Goal: Use online tool/utility: Utilize a website feature to perform a specific function

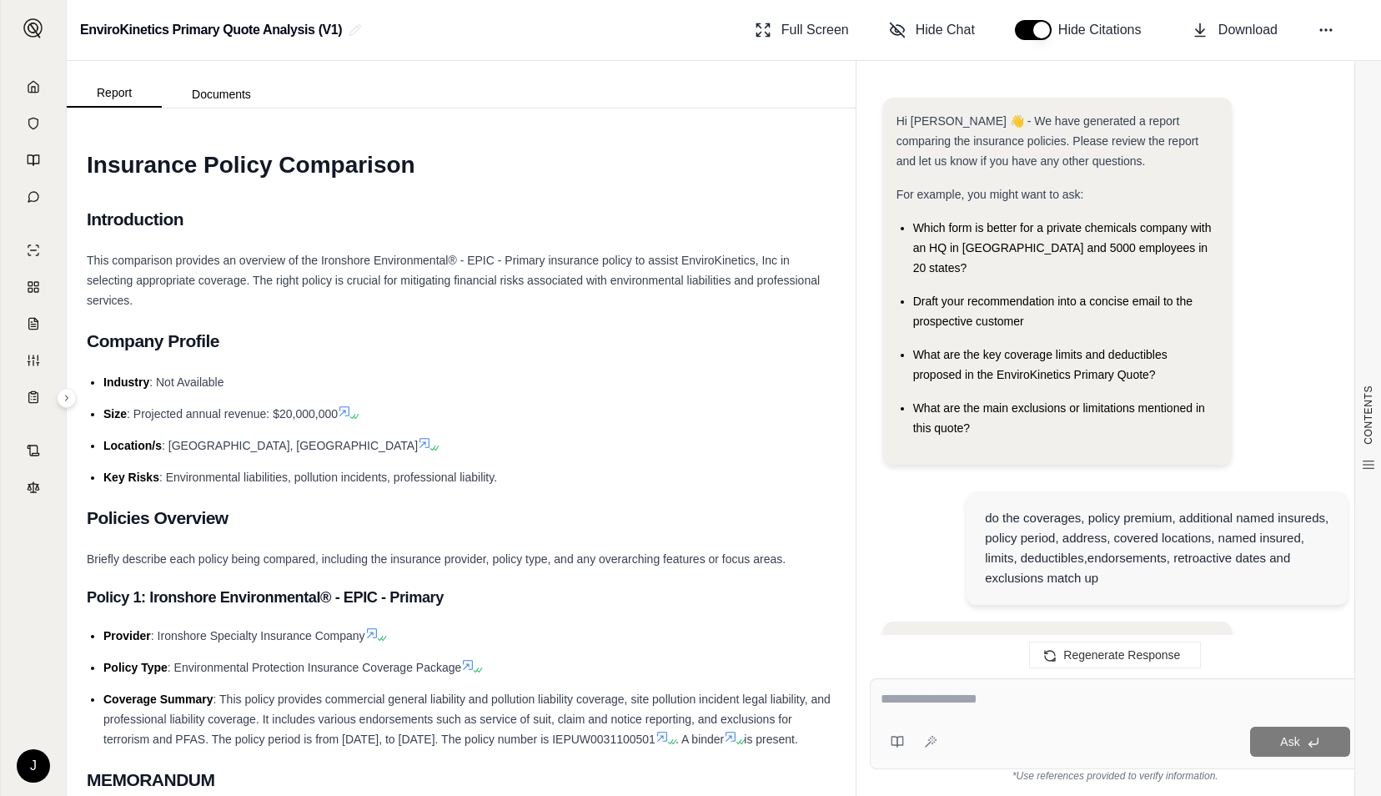
scroll to position [4838, 0]
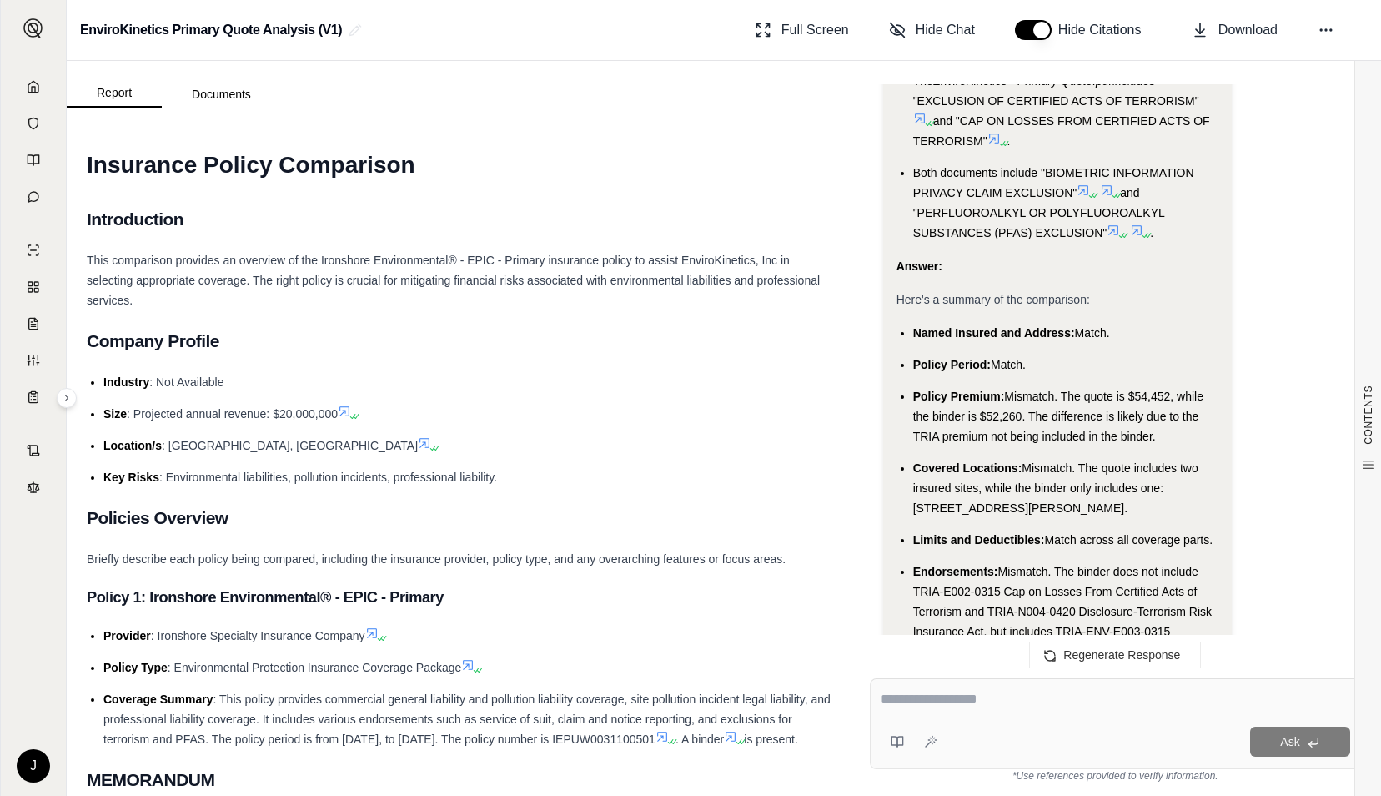
click at [32, 82] on icon at bounding box center [33, 86] width 13 height 13
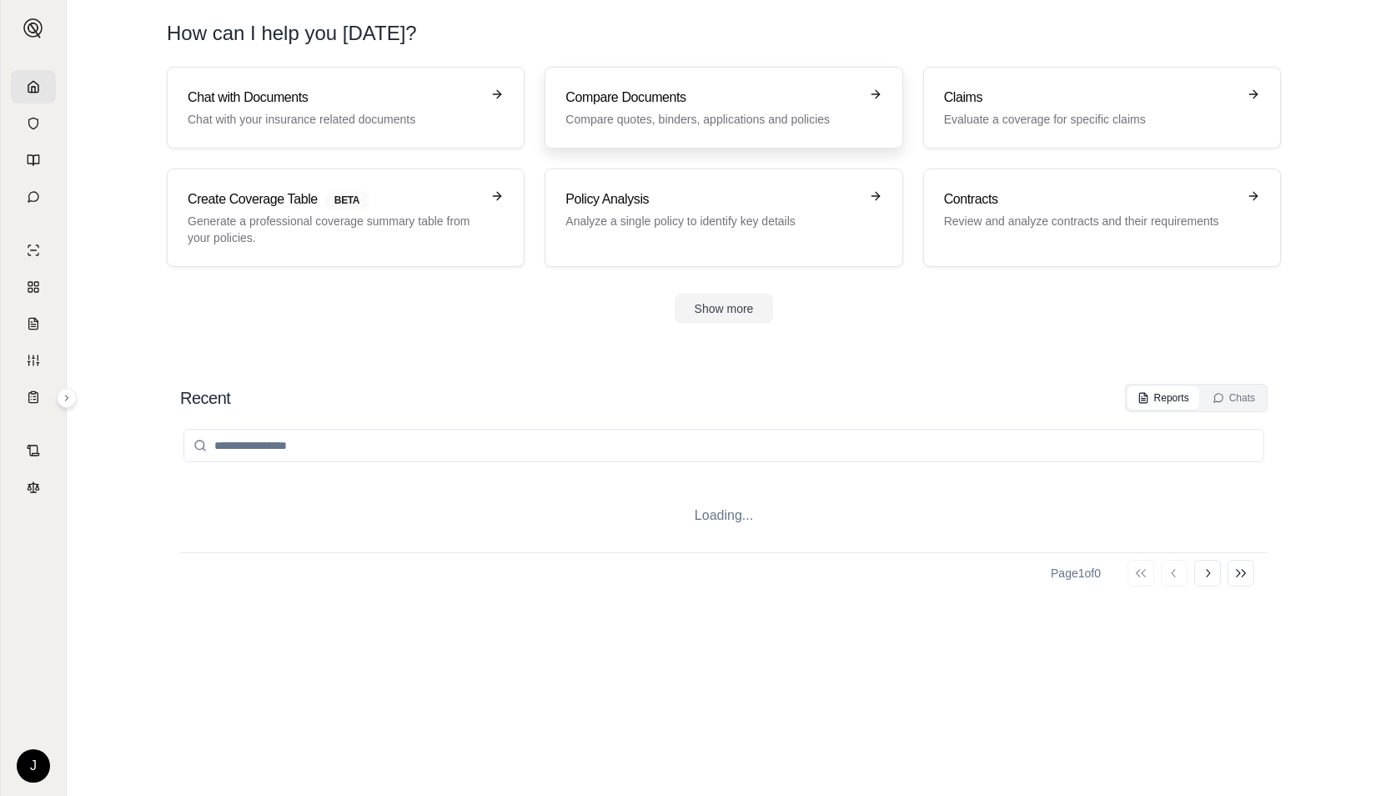
click at [621, 112] on p "Compare quotes, binders, applications and policies" at bounding box center [711, 119] width 293 height 17
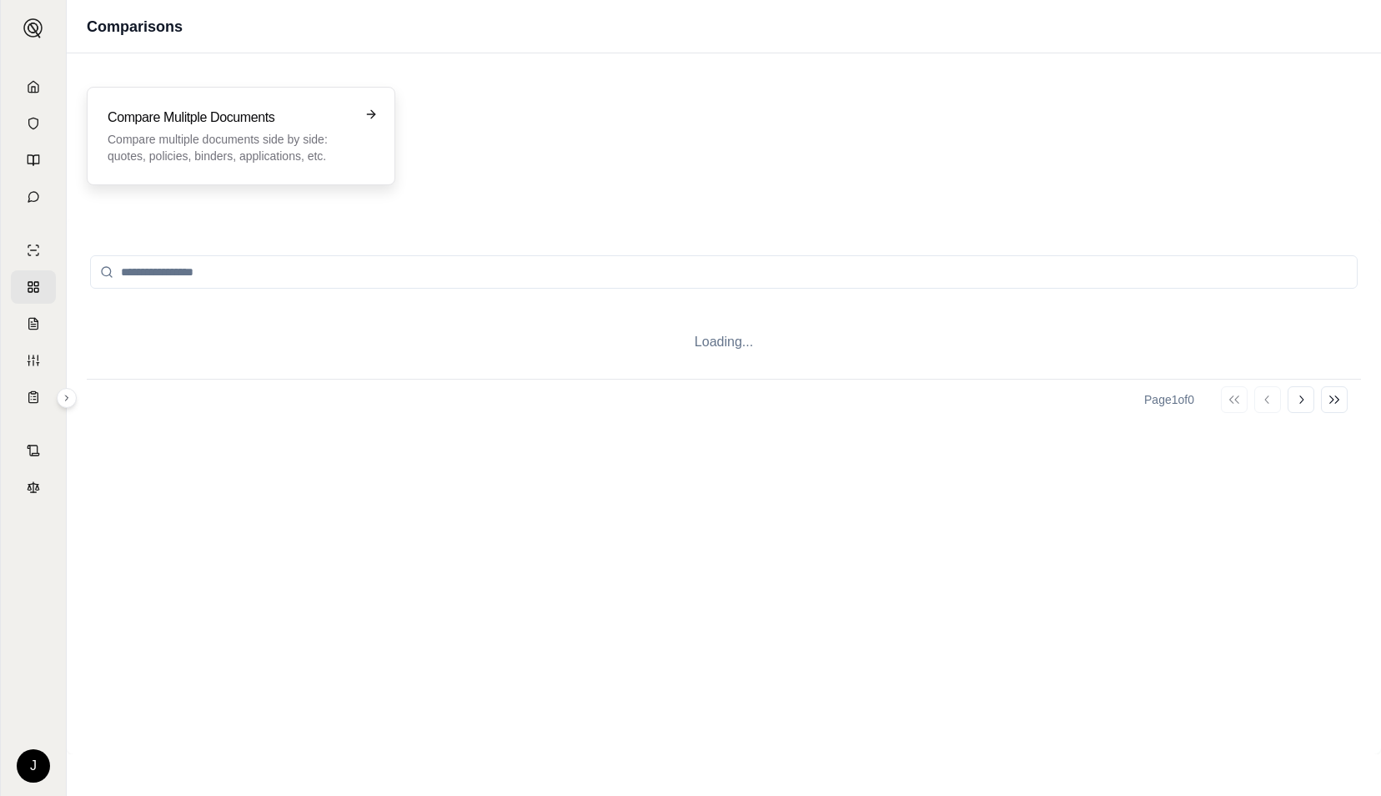
click at [299, 116] on h3 "Compare Mulitple Documents" at bounding box center [229, 118] width 243 height 20
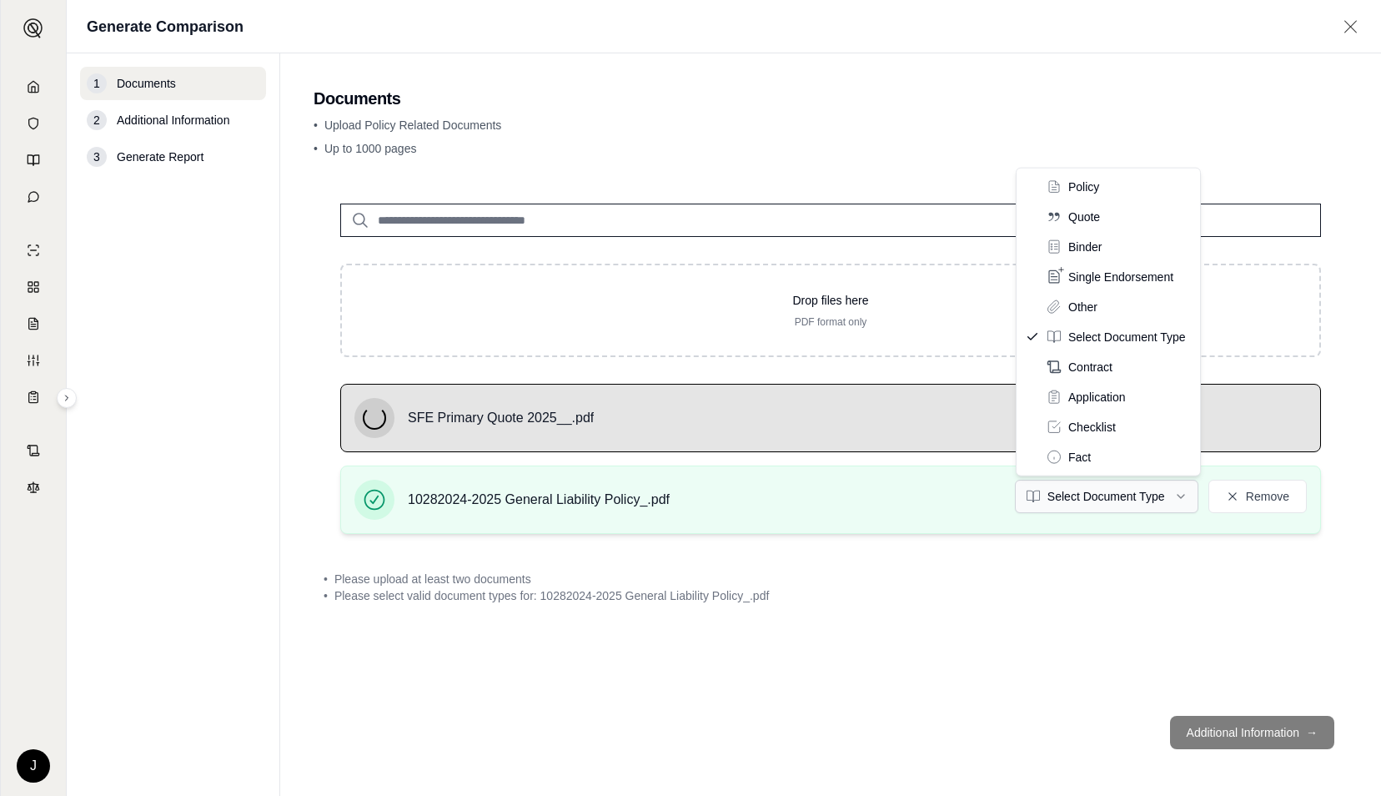
click at [1056, 502] on html "J Generate Comparison 1 Documents 2 Additional Information 3 Generate Report Do…" at bounding box center [690, 398] width 1381 height 796
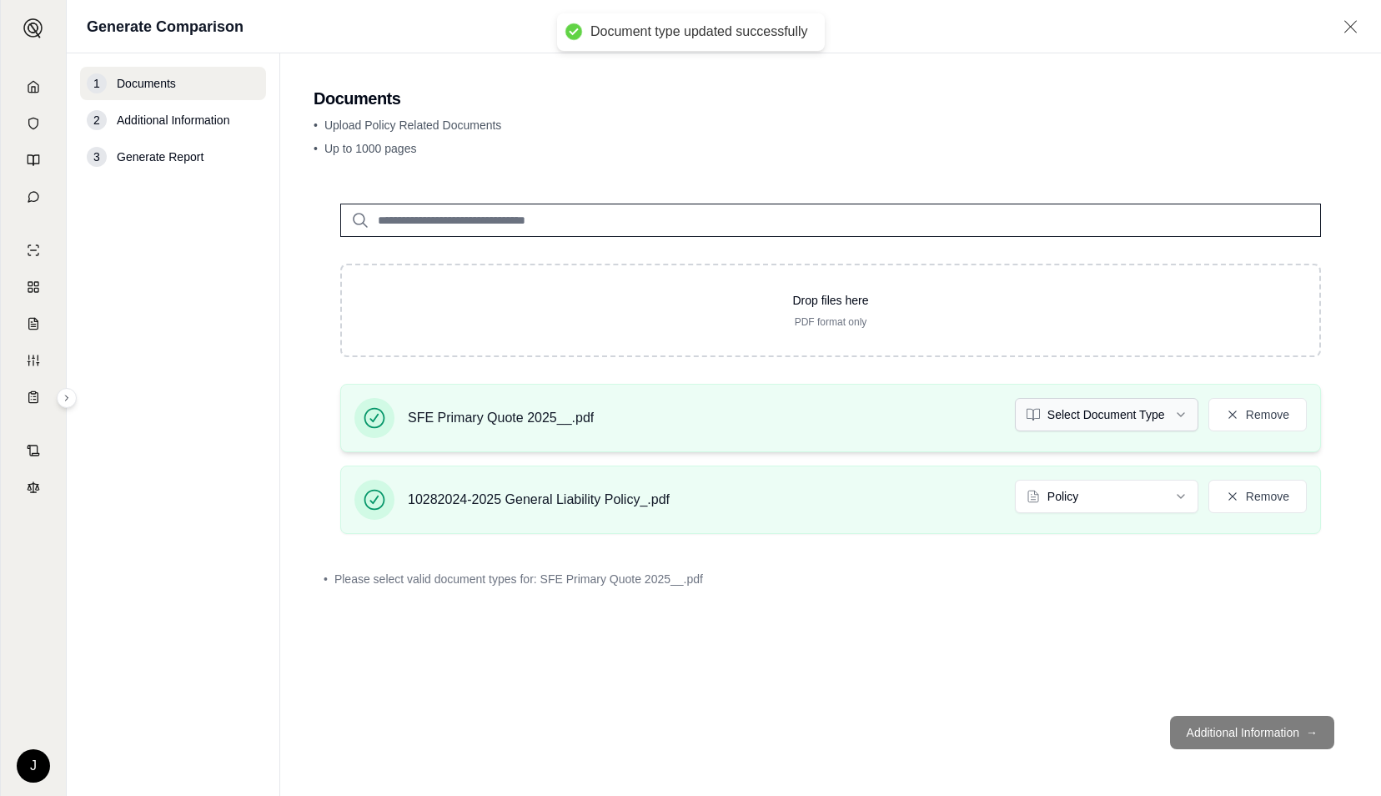
click at [1084, 420] on html "Document type updated successfully J Generate Comparison 1 Documents 2 Addition…" at bounding box center [690, 398] width 1381 height 796
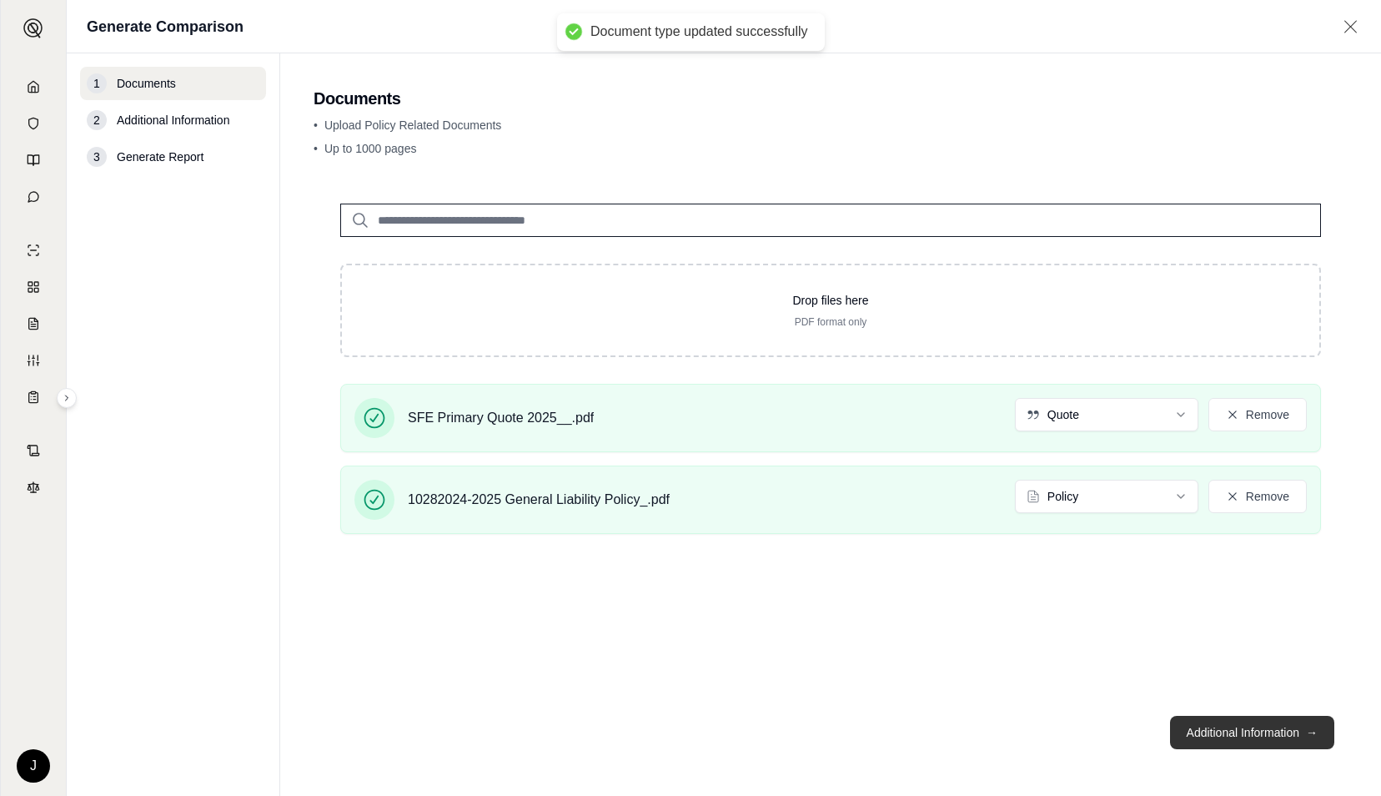
click at [1261, 729] on button "Additional Information →" at bounding box center [1252, 731] width 164 height 33
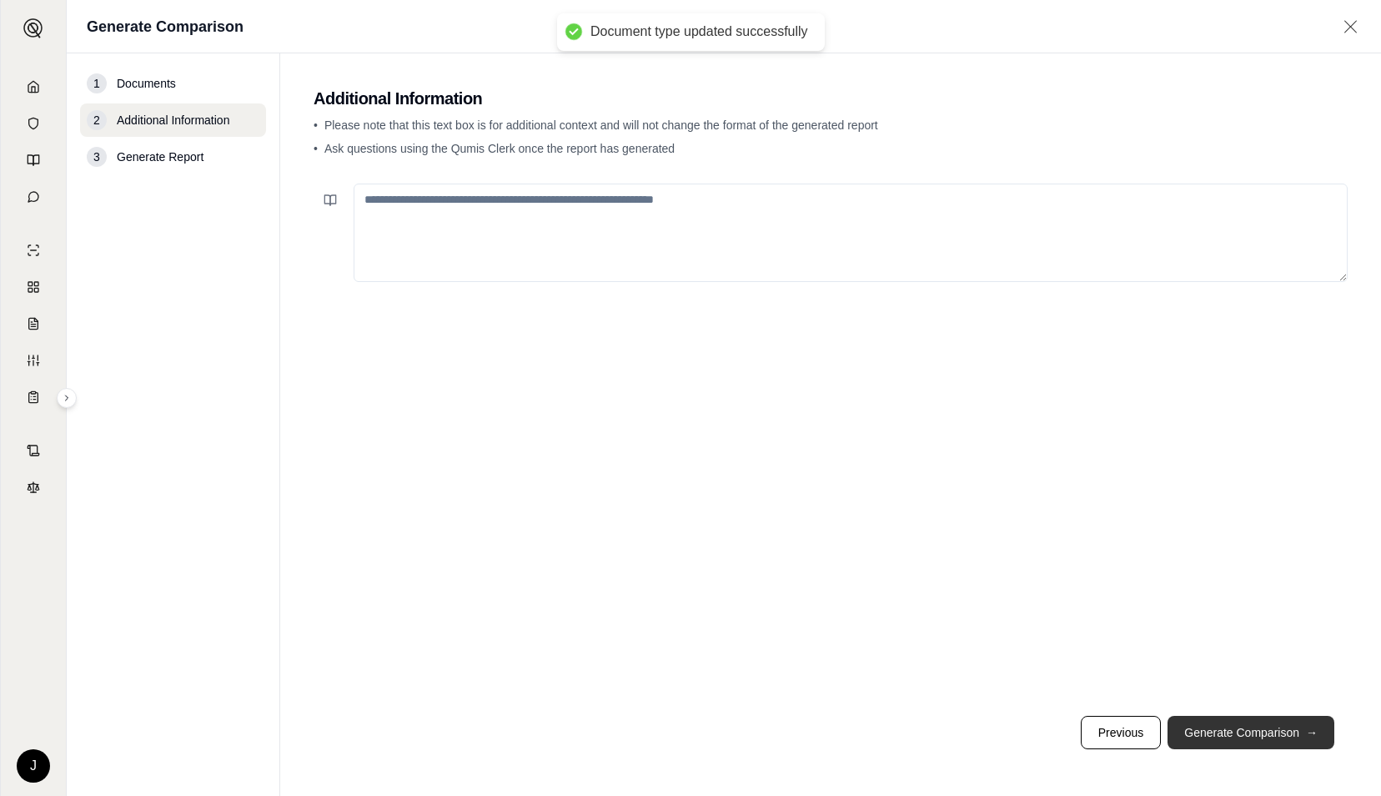
click at [1261, 729] on button "Generate Comparison →" at bounding box center [1250, 731] width 167 height 33
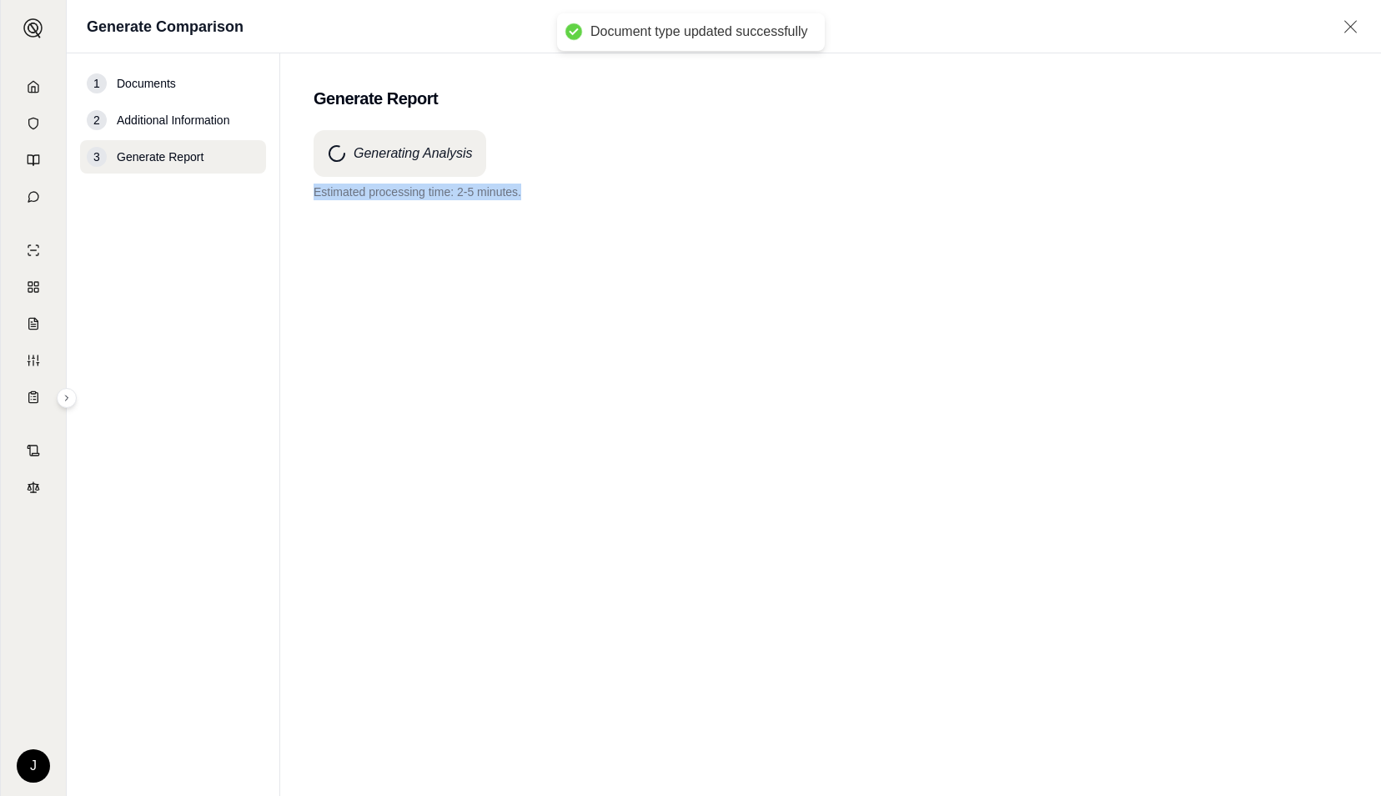
click at [1261, 729] on div "Generating Analysis Estimated processing time: 2-5 minutes." at bounding box center [831, 432] width 1034 height 605
click at [549, 425] on div "Generating Analysis Estimated processing time: 2-5 minutes." at bounding box center [831, 432] width 1034 height 605
